Goal: Transaction & Acquisition: Purchase product/service

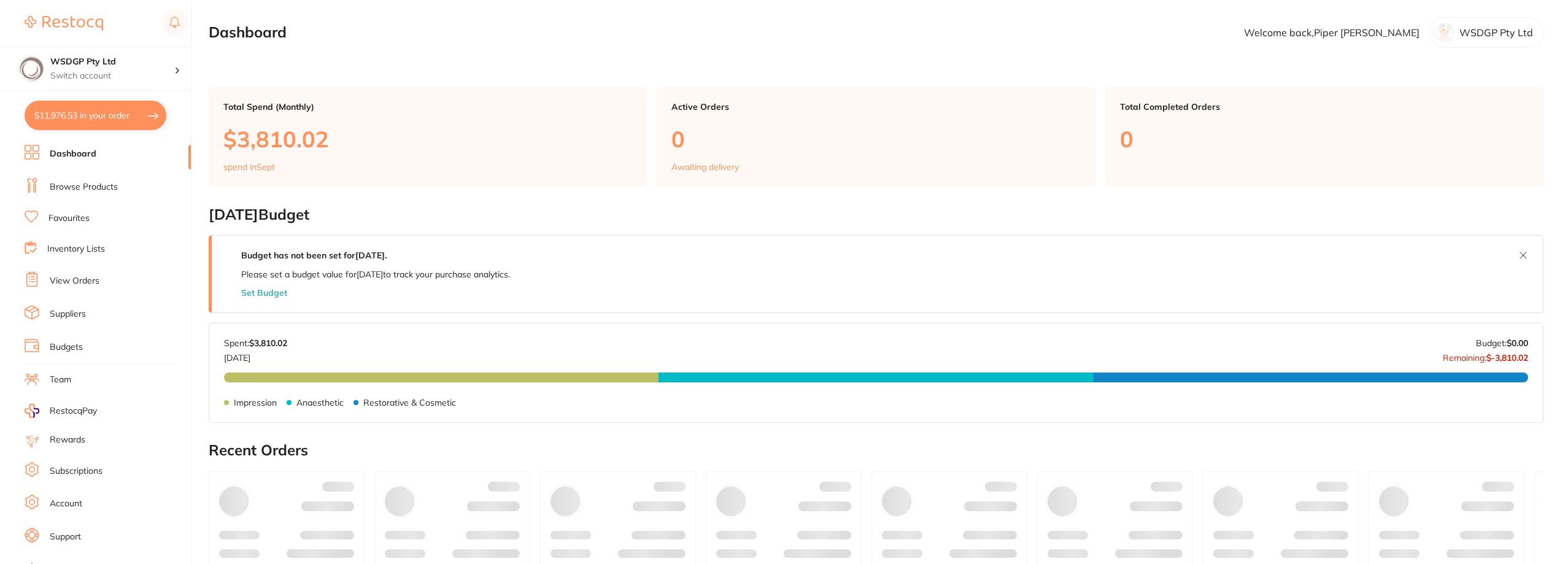
click at [126, 116] on button "$11,976.53 in your order" at bounding box center [95, 115] width 142 height 29
checkbox input "true"
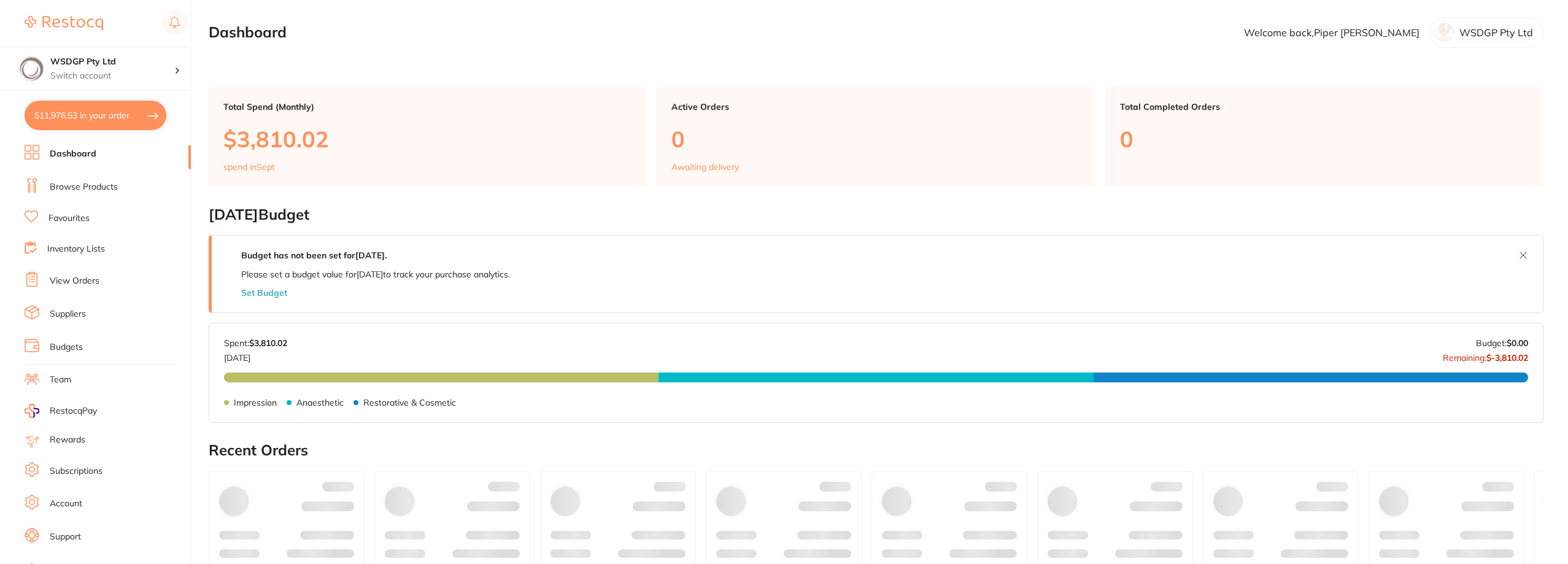
checkbox input "true"
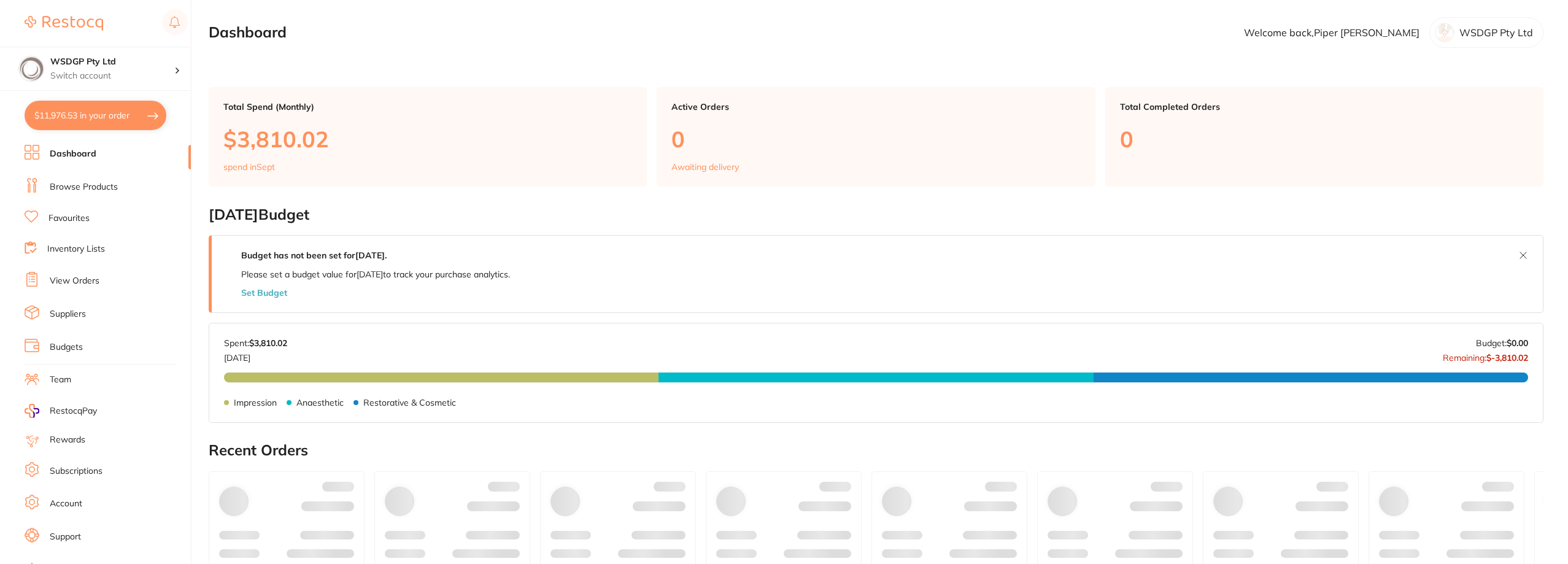
checkbox input "true"
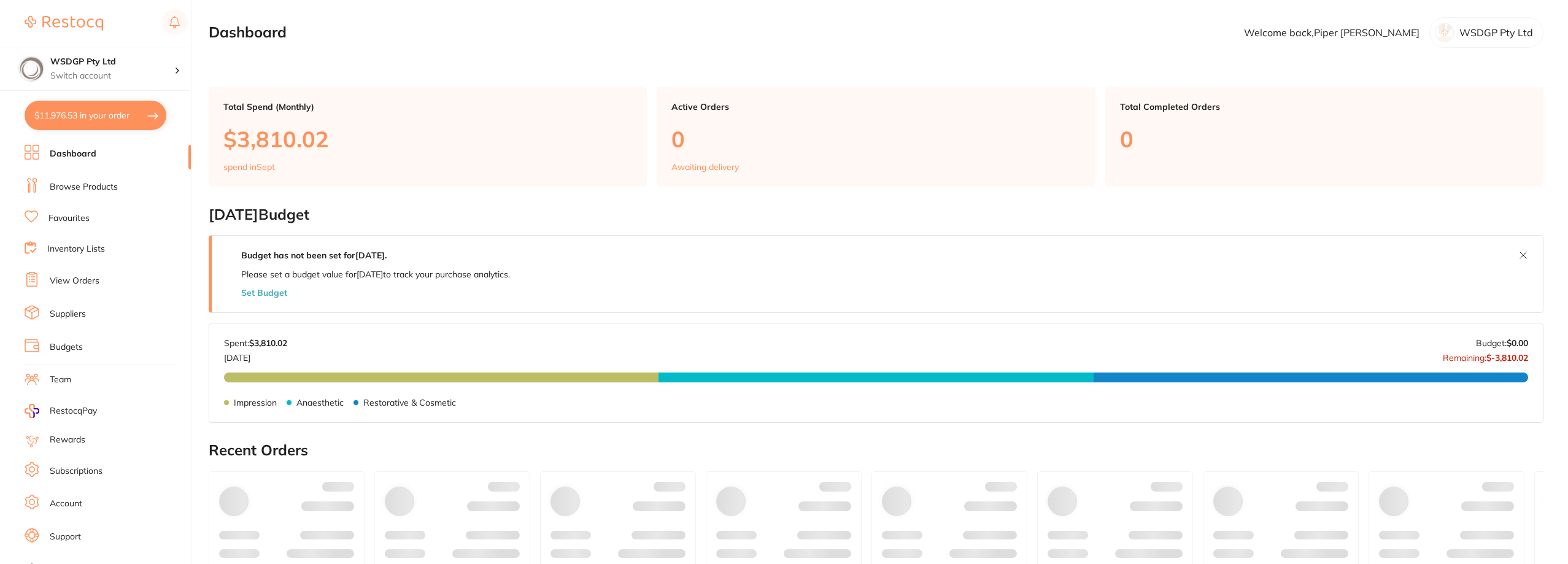
checkbox input "true"
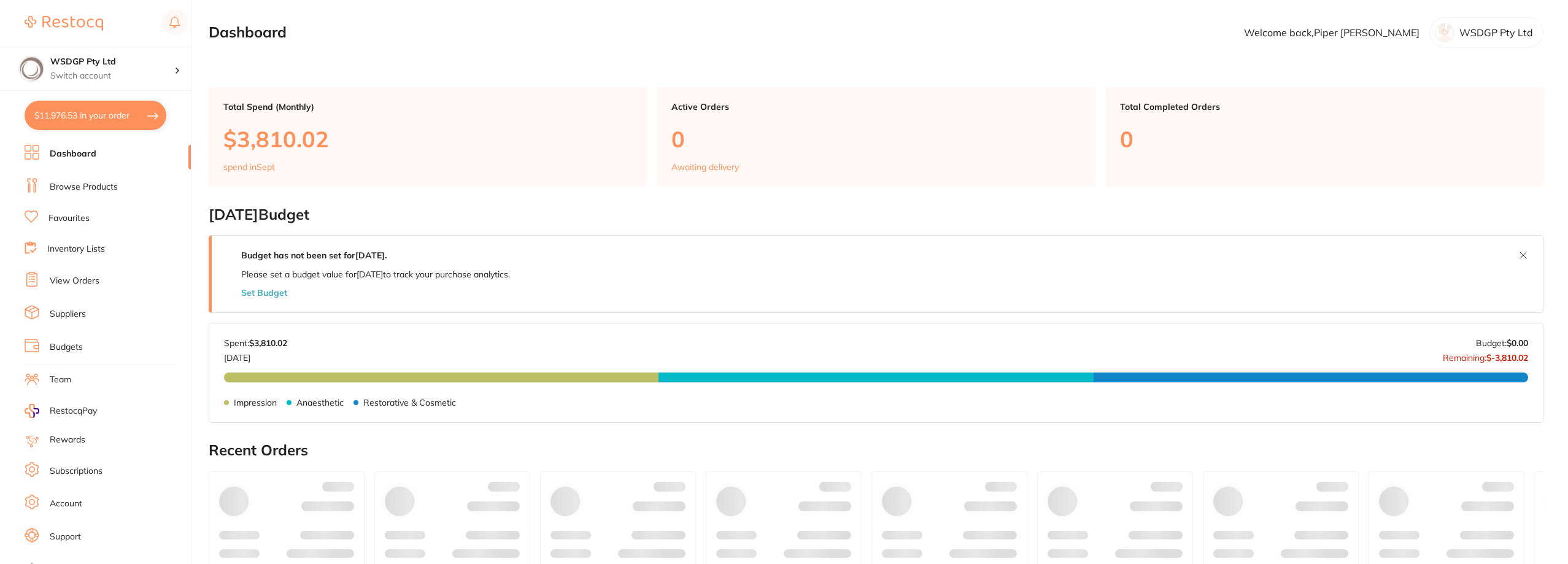
checkbox input "true"
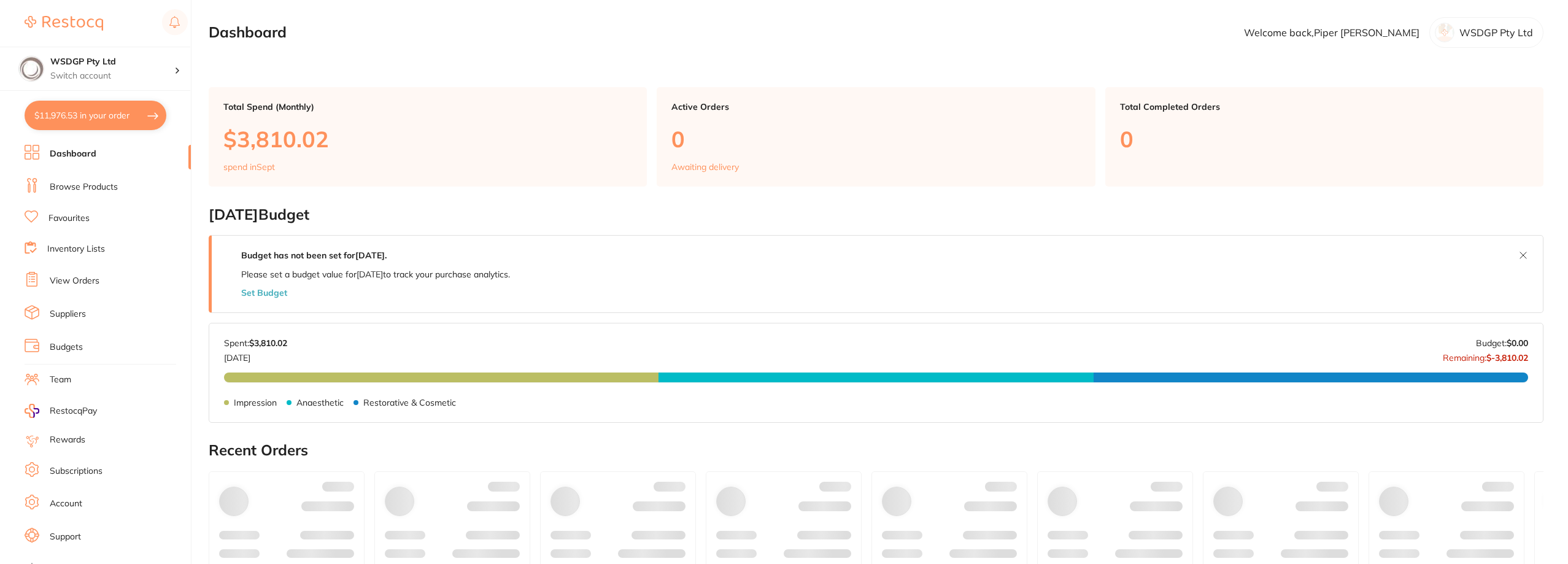
checkbox input "true"
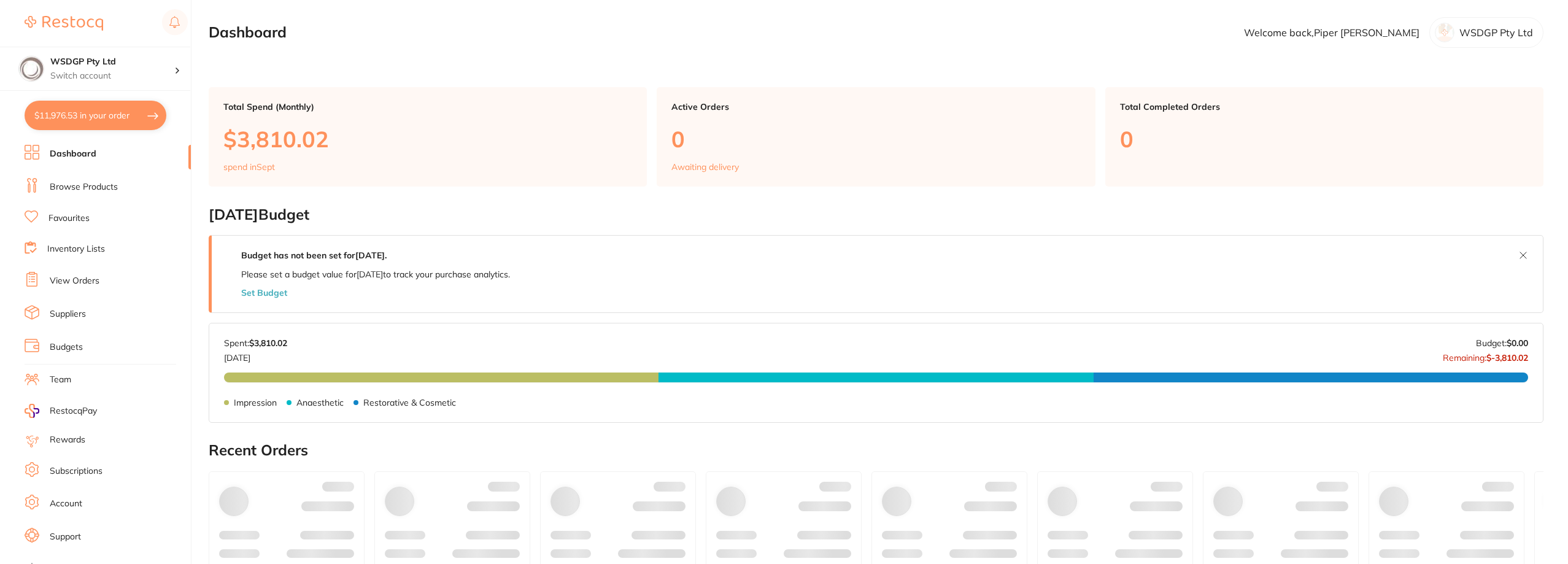
checkbox input "true"
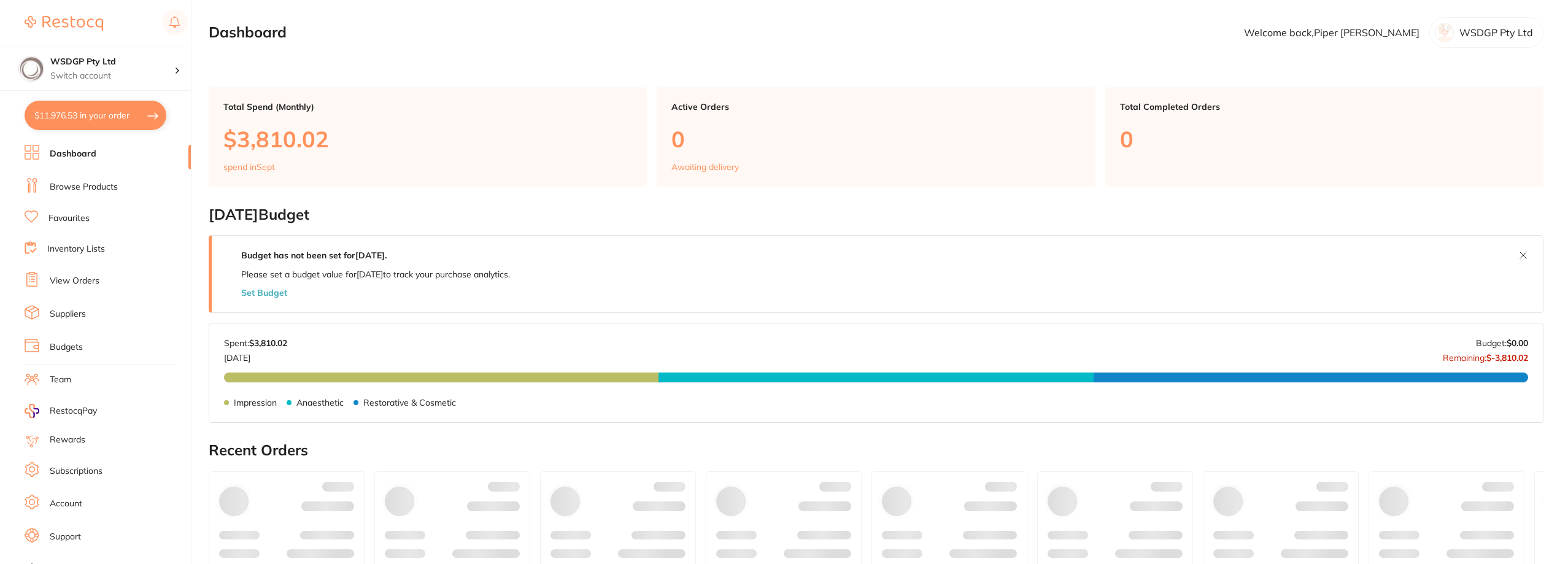
checkbox input "true"
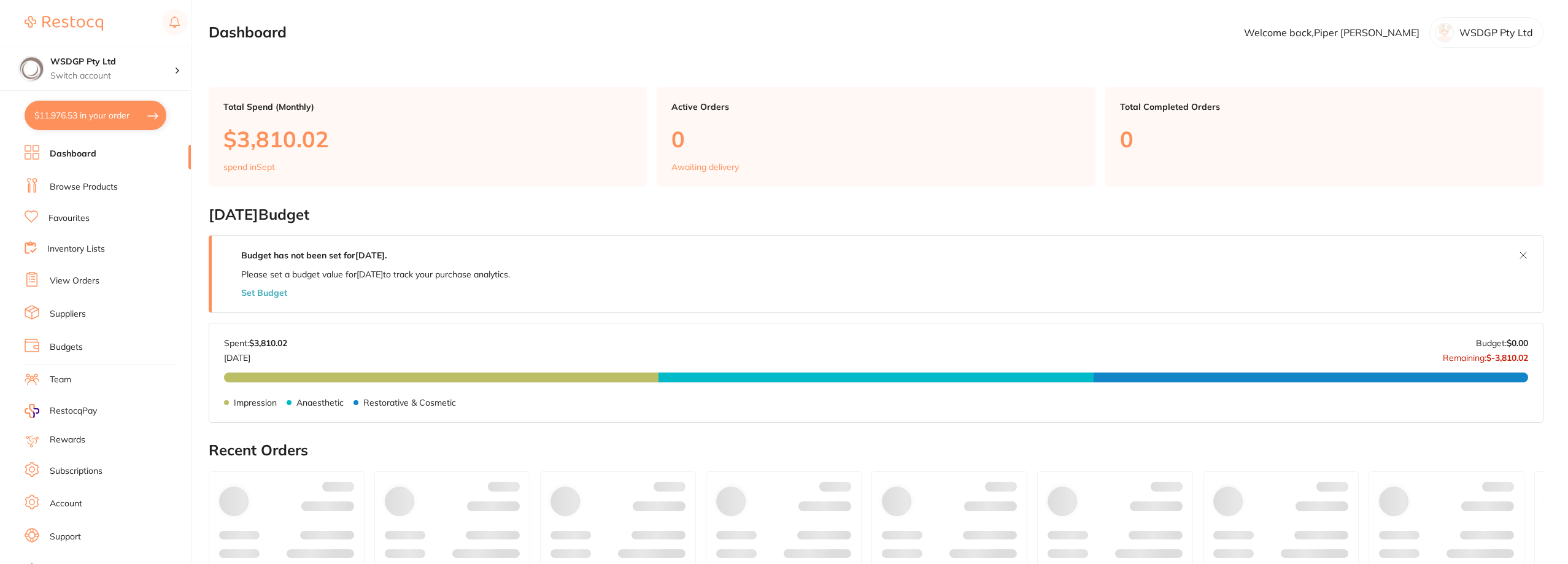
checkbox input "true"
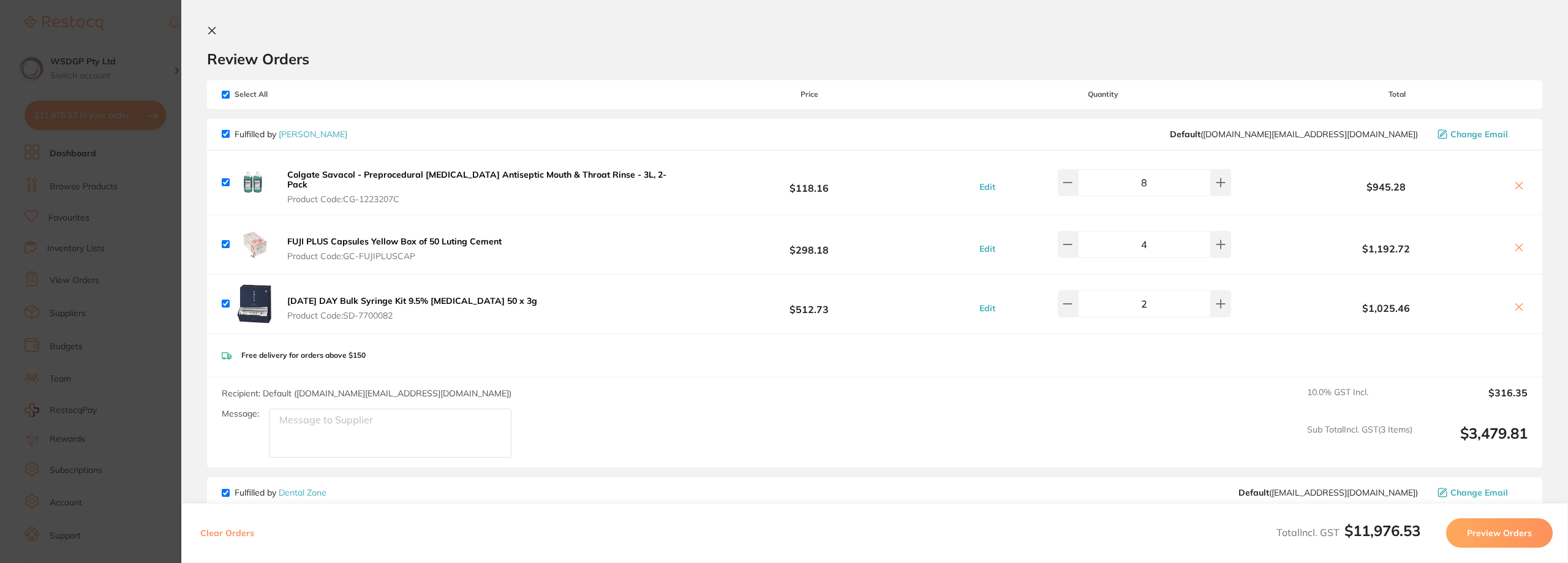
click at [0, 205] on section "Update RRP Set your pre negotiated price for this item. Item Agreed RRP (excl. …" at bounding box center [784, 282] width 1568 height 563
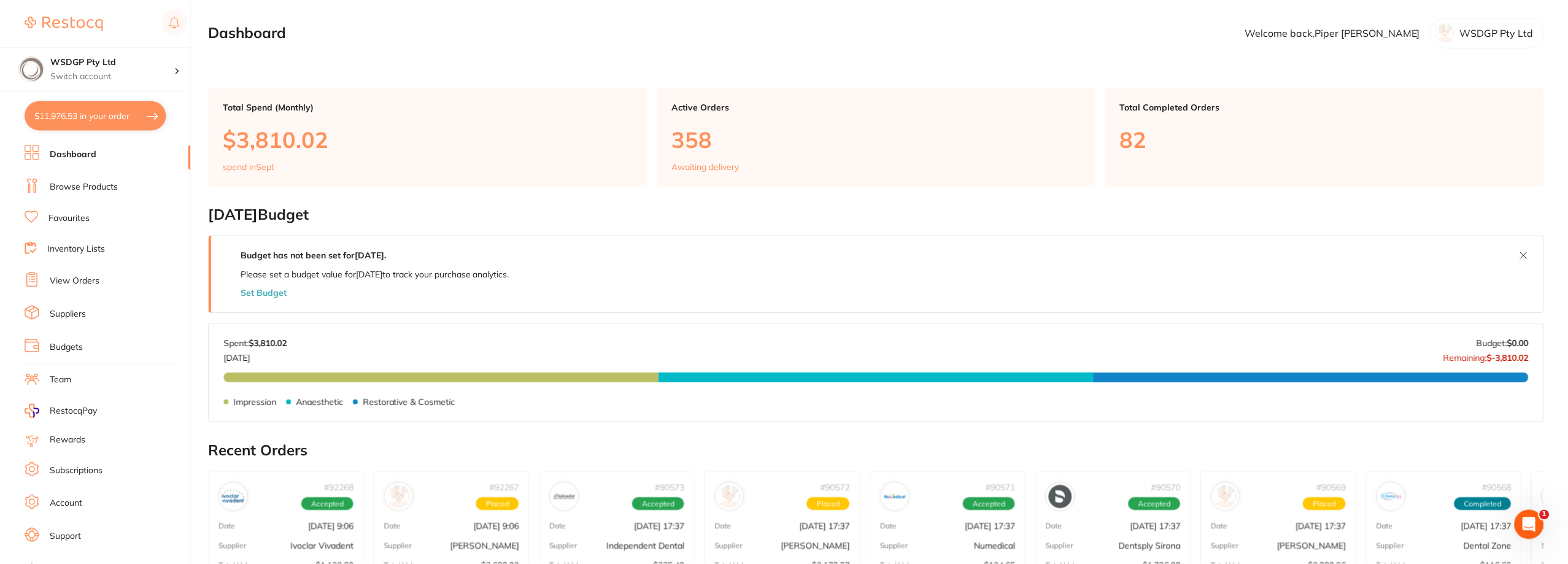
scroll to position [2, 0]
